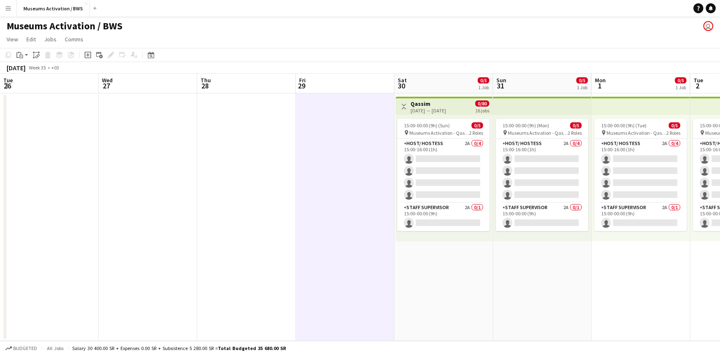
click at [296, 286] on app-date-cell at bounding box center [345, 216] width 99 height 247
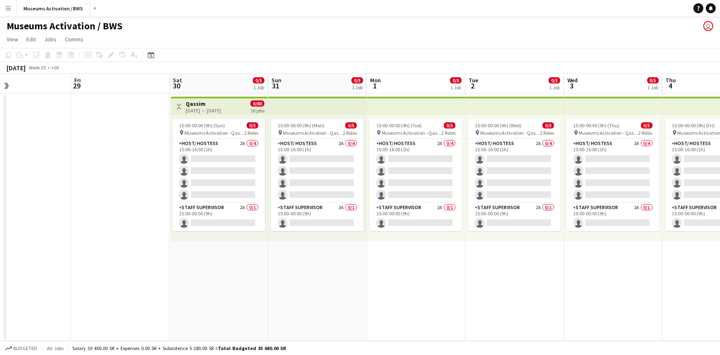
click at [189, 287] on app-date-cell "Toggle View Qassim [DATE] → [DATE] 0/80 16 jobs 15:00-00:00 (9h) (Sun) 0/5 pin …" at bounding box center [219, 216] width 99 height 247
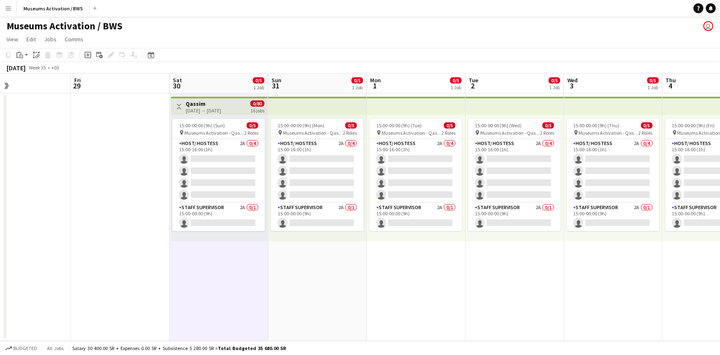
click at [102, 256] on app-date-cell at bounding box center [120, 216] width 99 height 247
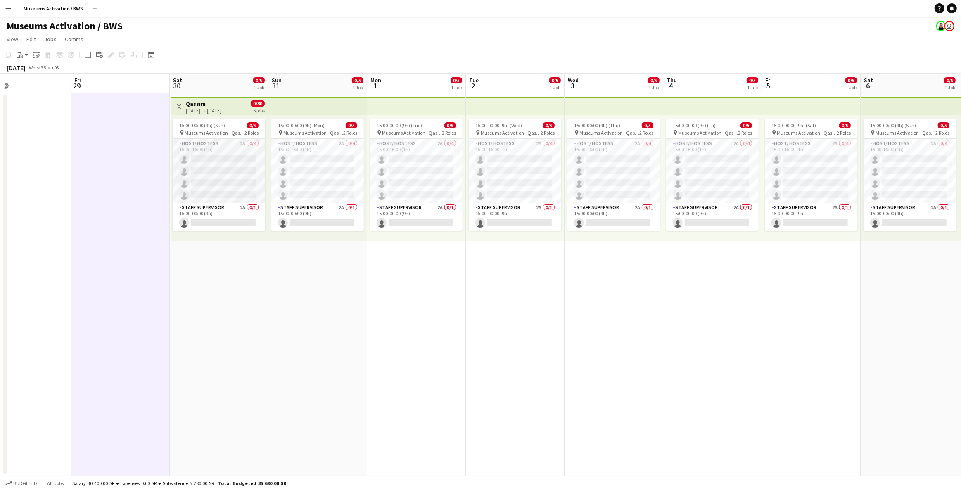
click at [204, 171] on app-card-role "Host/ Hostess 2A 0/4 15:00-16:00 (1h) single-neutral-actions single-neutral-act…" at bounding box center [219, 171] width 92 height 64
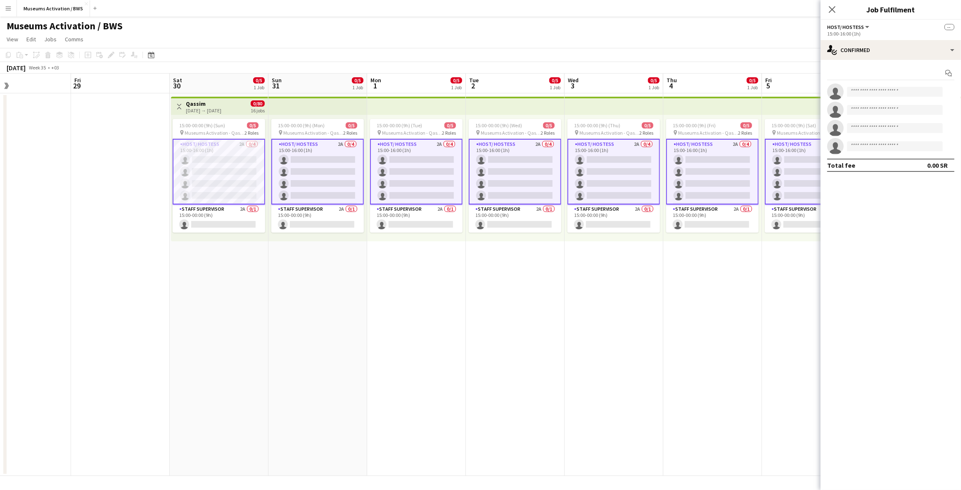
click at [201, 173] on app-card-role "Host/ Hostess 2A 0/4 15:00-16:00 (1h) single-neutral-actions single-neutral-act…" at bounding box center [219, 172] width 92 height 66
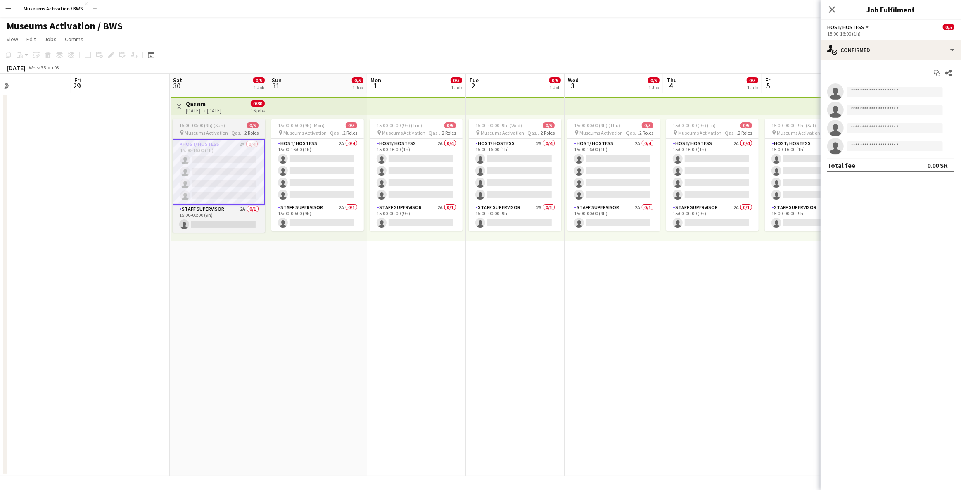
click at [228, 130] on span "Museums Activation - Qassim" at bounding box center [215, 133] width 60 height 6
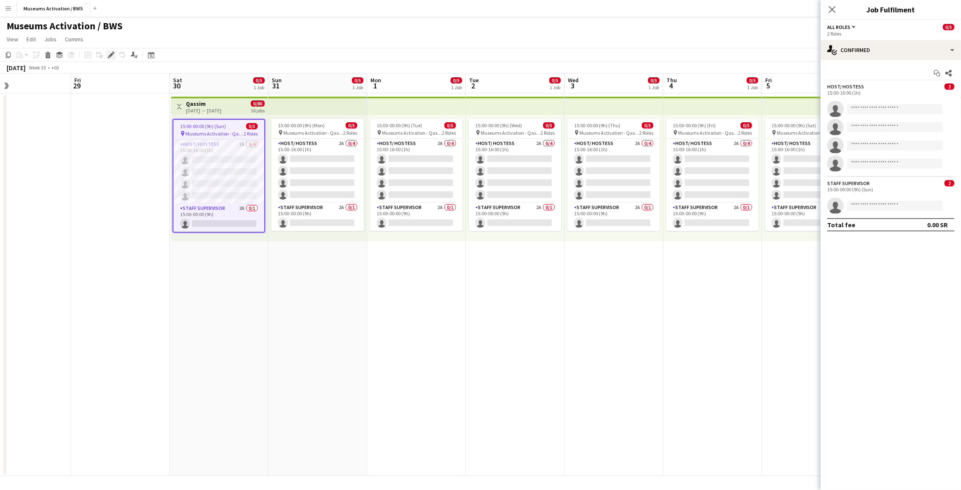
click at [113, 54] on icon "Edit" at bounding box center [111, 55] width 7 height 7
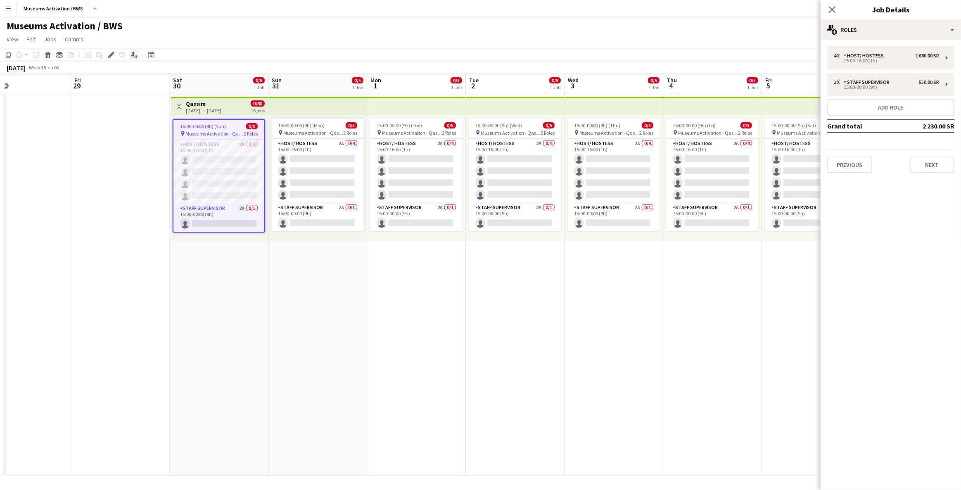
click at [133, 55] on icon at bounding box center [133, 54] width 4 height 5
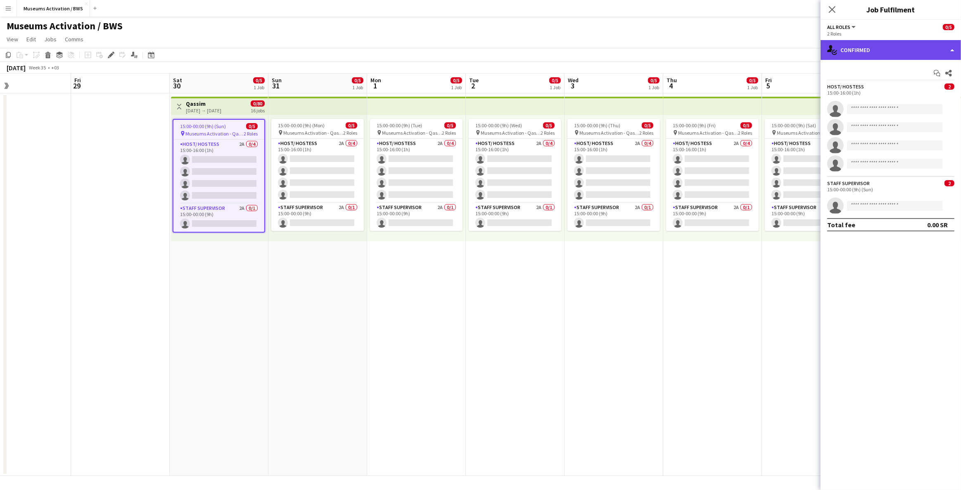
click at [720, 45] on div "single-neutral-actions-check-2 Confirmed" at bounding box center [890, 50] width 140 height 20
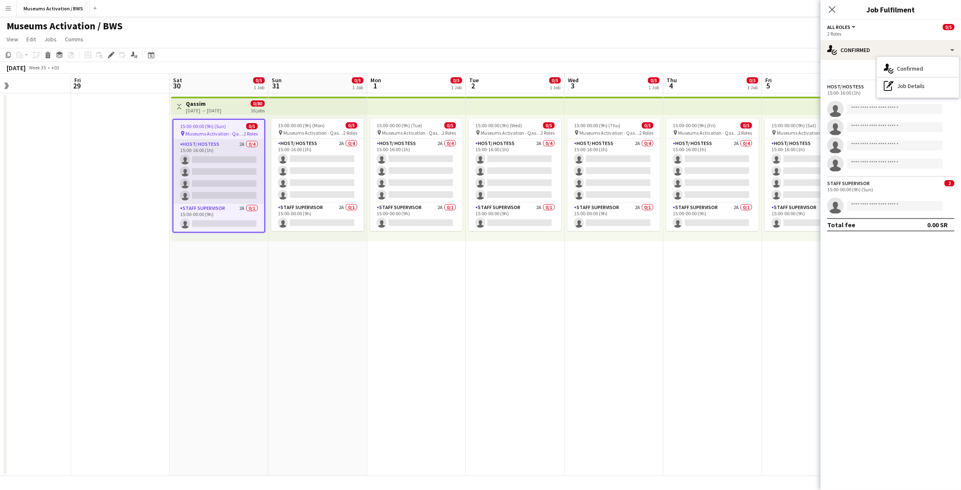
click at [252, 160] on app-card-role "Host/ Hostess 2A 0/4 15:00-16:00 (1h) single-neutral-actions single-neutral-act…" at bounding box center [218, 172] width 91 height 64
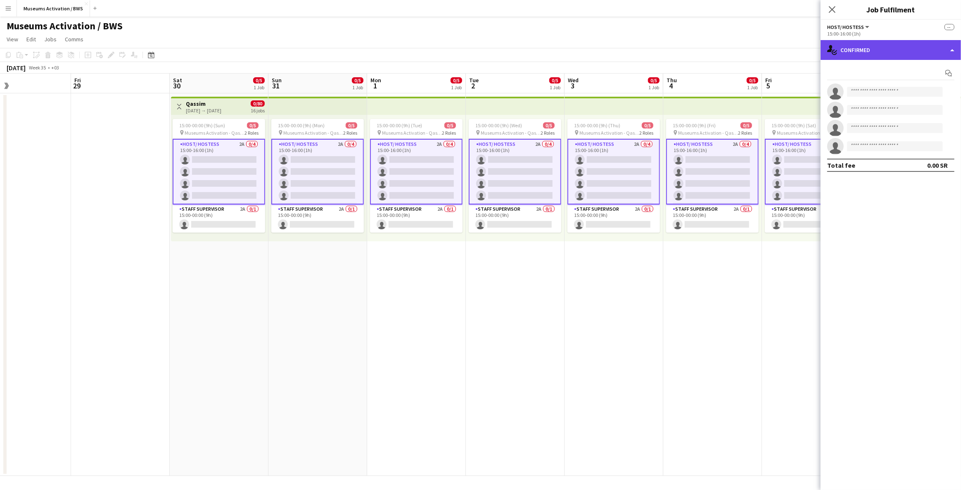
click at [720, 41] on div "single-neutral-actions-check-2 Confirmed" at bounding box center [890, 50] width 140 height 20
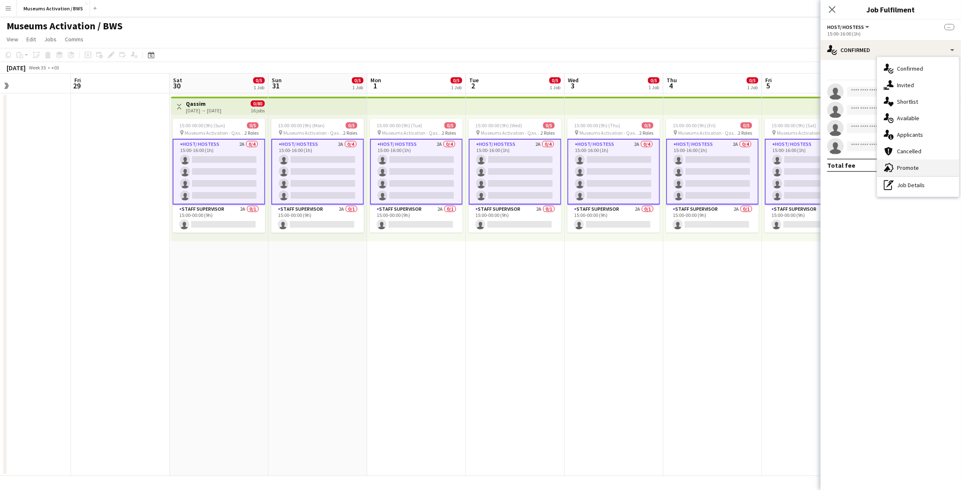
click at [720, 167] on div "advertising-megaphone Promote" at bounding box center [918, 167] width 82 height 17
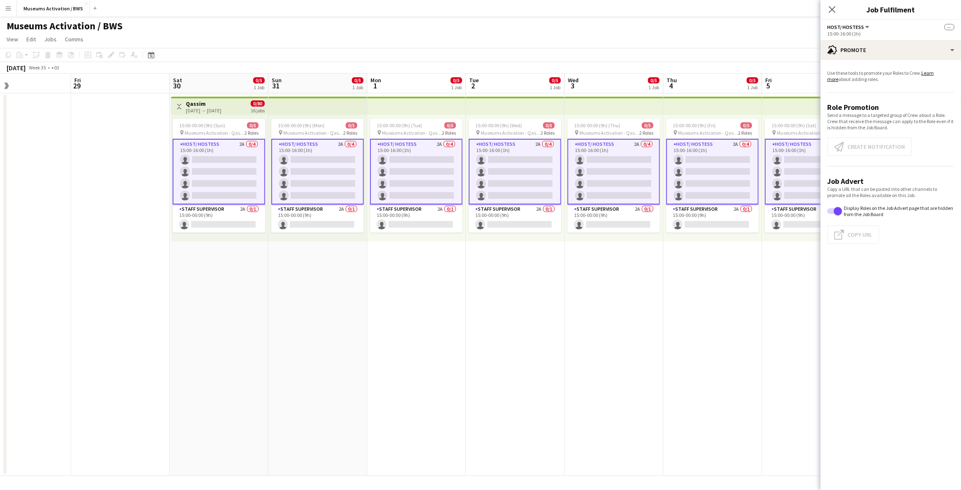
click at [237, 181] on app-card-role "Host/ Hostess 2A 0/4 15:00-16:00 (1h) single-neutral-actions single-neutral-act…" at bounding box center [219, 172] width 92 height 66
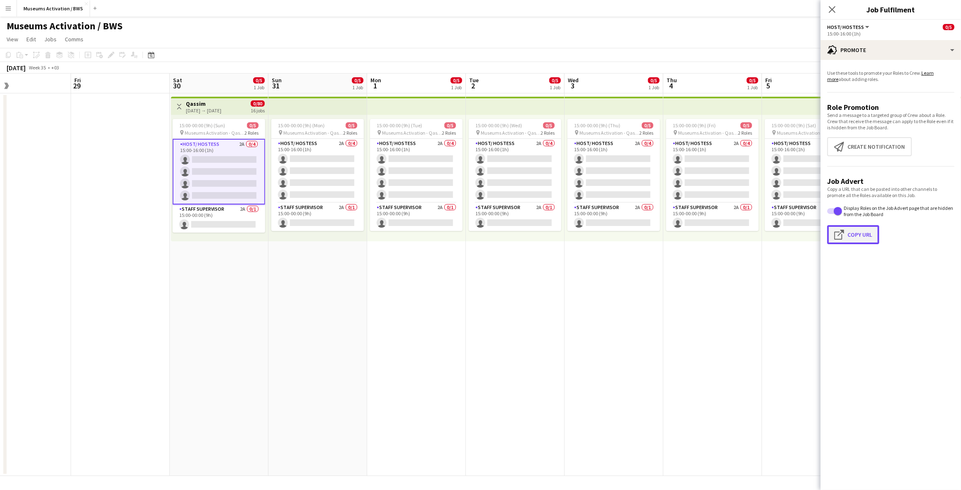
click at [720, 233] on button "Click to copy URL Copy Url" at bounding box center [853, 234] width 52 height 19
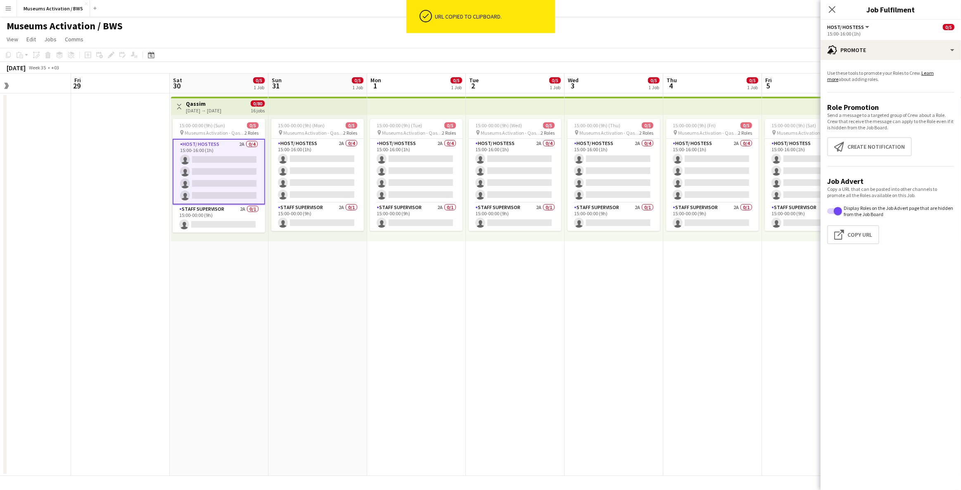
drag, startPoint x: 223, startPoint y: 153, endPoint x: 524, endPoint y: 18, distance: 329.3
click at [237, 148] on app-calendar-viewport "Tue 26 Wed 27 Thu 28 Fri 29 Sat 30 0/5 1 Job Sun 31 0/5 1 Job Mon 1 0/5 1 Job T…" at bounding box center [480, 274] width 961 height 402
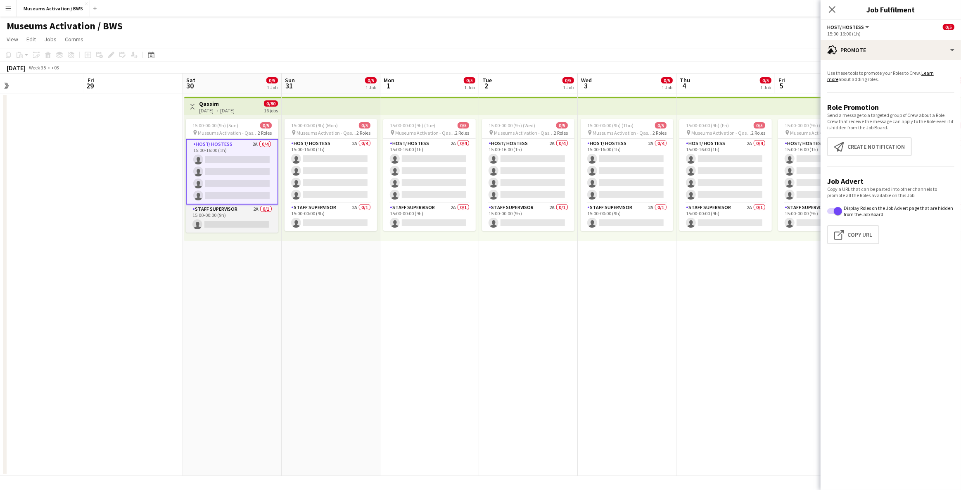
click at [232, 214] on app-card-role "Staff Supervisor 2A 0/1 15:00-00:00 (9h) single-neutral-actions" at bounding box center [232, 218] width 92 height 28
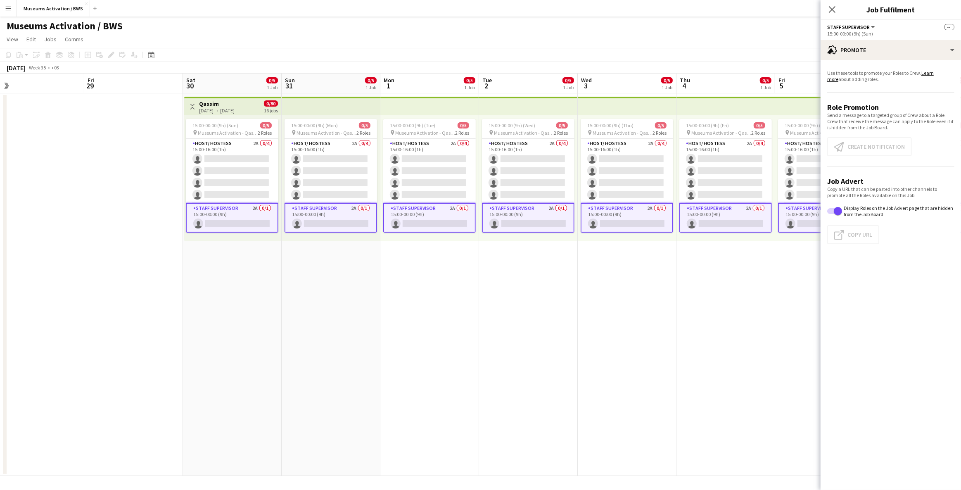
click at [232, 215] on app-card-role "Staff Supervisor 2A 0/1 15:00-00:00 (9h) single-neutral-actions" at bounding box center [232, 218] width 92 height 30
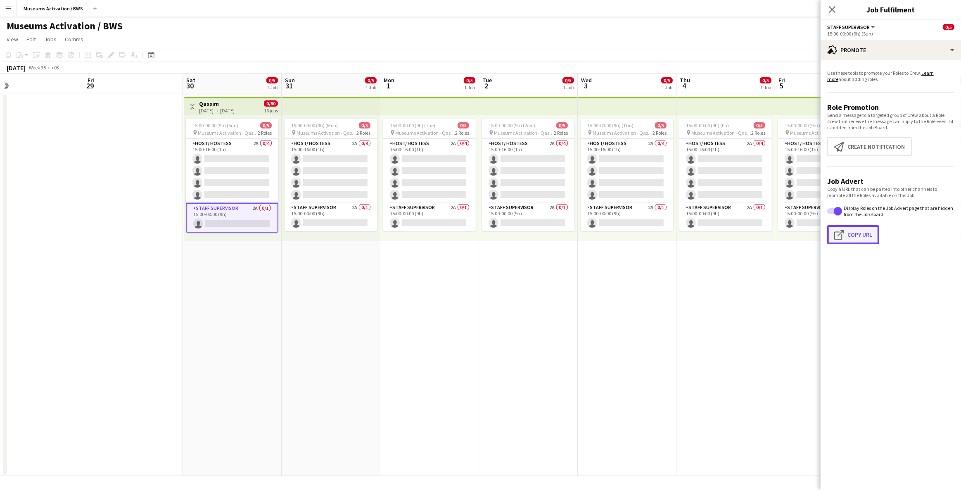
click at [720, 237] on app-icon "Click to copy URL" at bounding box center [840, 235] width 13 height 10
